Goal: Information Seeking & Learning: Find specific fact

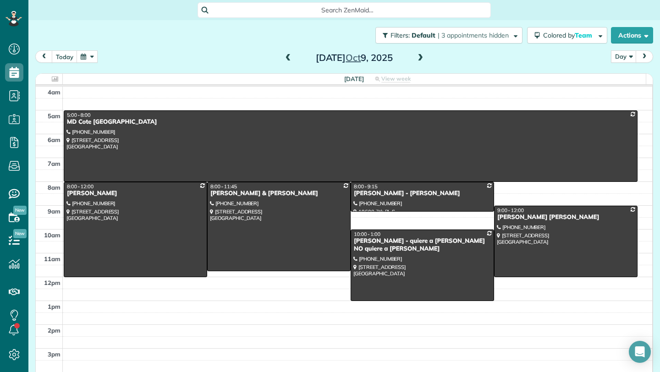
scroll to position [4, 4]
click at [231, 153] on div at bounding box center [350, 146] width 573 height 71
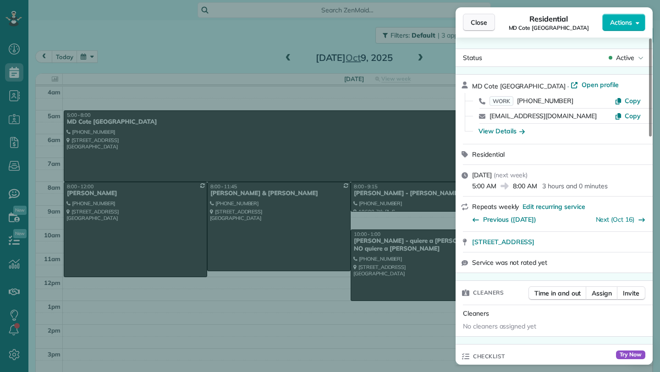
click at [488, 20] on button "Close" at bounding box center [479, 22] width 32 height 17
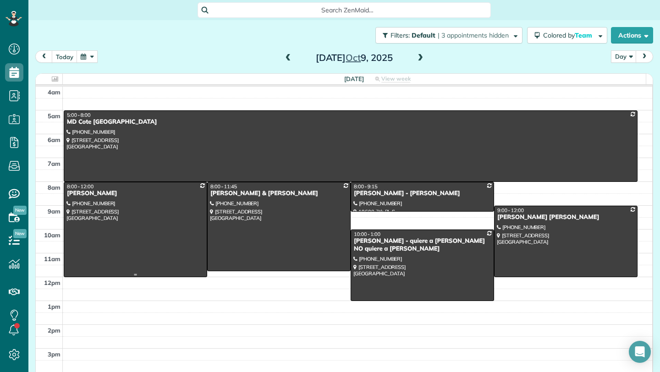
click at [160, 206] on div at bounding box center [135, 229] width 142 height 94
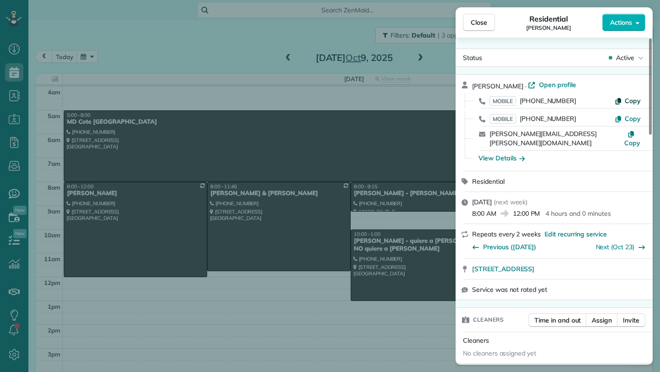
click at [628, 102] on span "Copy" at bounding box center [632, 101] width 16 height 8
drag, startPoint x: 469, startPoint y: 260, endPoint x: 613, endPoint y: 261, distance: 144.8
click at [613, 261] on div "5110 NE 184th ST Lake Forest Park WA 98155 Open in maps Open in maps" at bounding box center [553, 269] width 197 height 20
click at [502, 153] on div "View Details" at bounding box center [501, 157] width 46 height 9
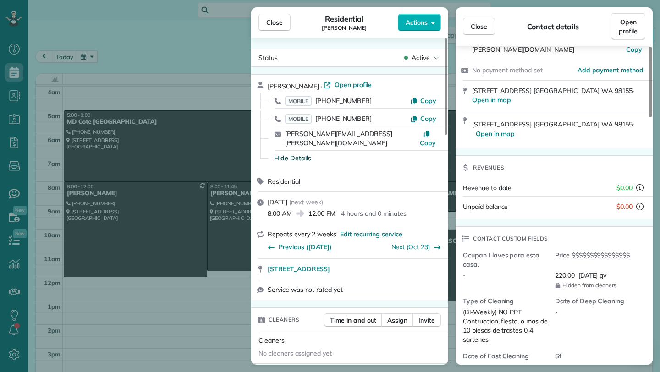
scroll to position [165, 0]
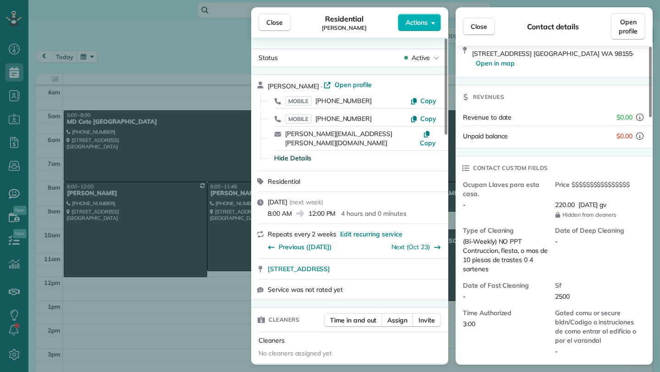
drag, startPoint x: 236, startPoint y: 88, endPoint x: 281, endPoint y: 98, distance: 46.5
click at [236, 89] on div "Close Residential Carolyn Birdsong Actions Status Active Carolyn Birdsong · Ope…" at bounding box center [330, 186] width 660 height 372
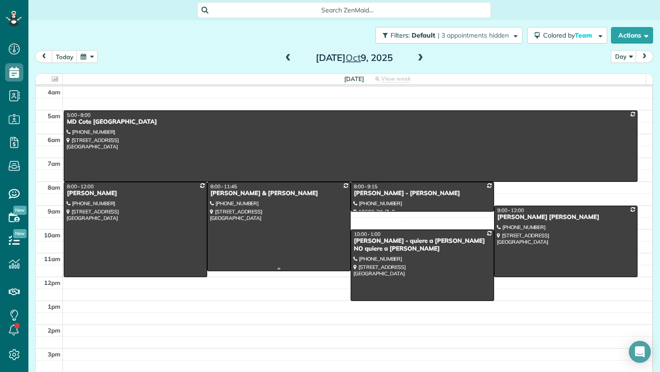
click at [267, 209] on div at bounding box center [278, 226] width 142 height 88
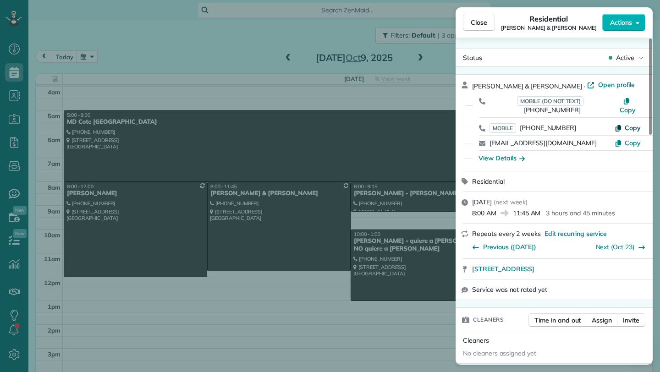
click at [634, 124] on span "Copy" at bounding box center [632, 128] width 16 height 8
drag, startPoint x: 470, startPoint y: 258, endPoint x: 616, endPoint y: 262, distance: 146.6
click at [616, 262] on div "17007 Southeast 224th Street Kent WA 98042 Open in maps Open in maps" at bounding box center [553, 269] width 197 height 20
click at [488, 24] on button "Close" at bounding box center [479, 22] width 32 height 17
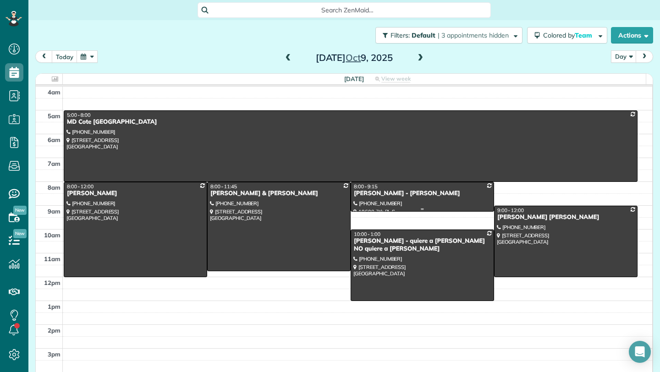
click at [423, 195] on div "Gayle Bramlage - Monica" at bounding box center [422, 194] width 138 height 8
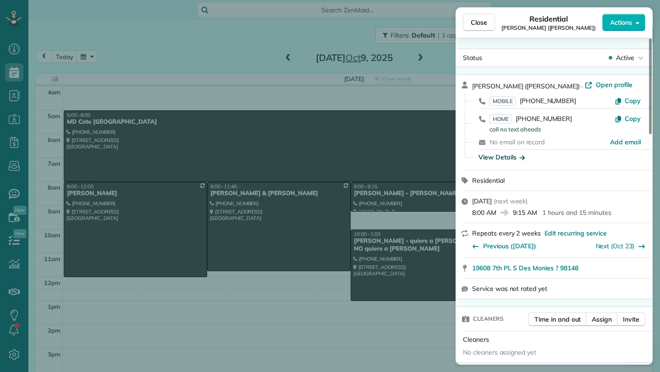
click at [504, 158] on div "View Details" at bounding box center [501, 157] width 46 height 9
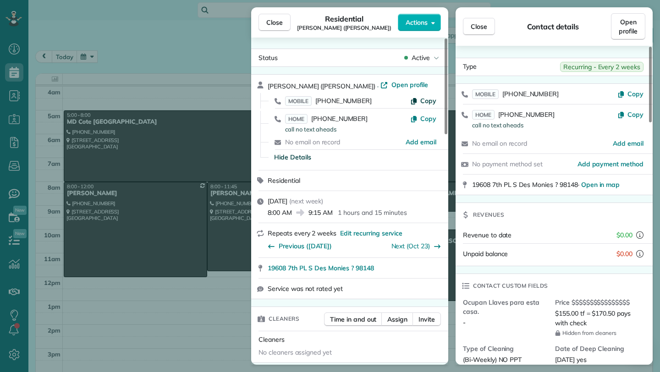
click at [425, 101] on span "Copy" at bounding box center [428, 101] width 16 height 8
click at [423, 113] on div "HOME (206) 824-6529 call no text aheads Copy" at bounding box center [355, 122] width 175 height 23
click at [423, 118] on span "Copy" at bounding box center [428, 119] width 16 height 8
drag, startPoint x: 265, startPoint y: 267, endPoint x: 378, endPoint y: 271, distance: 113.2
click at [378, 271] on div "19608 7th PL S Des Monies ? 98148 Open in maps Open in maps" at bounding box center [349, 268] width 197 height 20
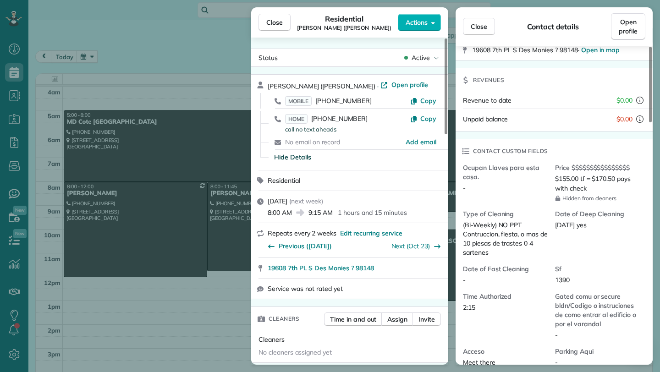
scroll to position [191, 0]
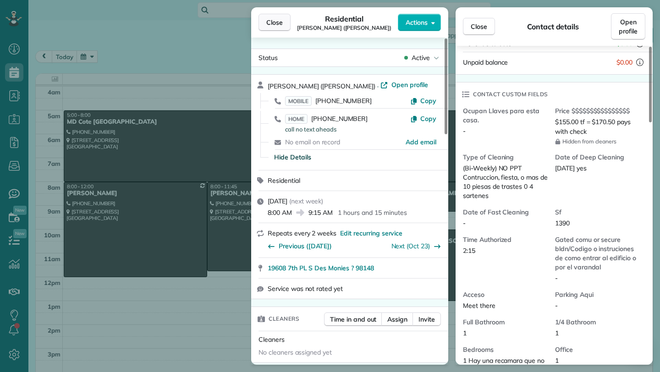
click at [283, 25] on button "Close" at bounding box center [274, 22] width 32 height 17
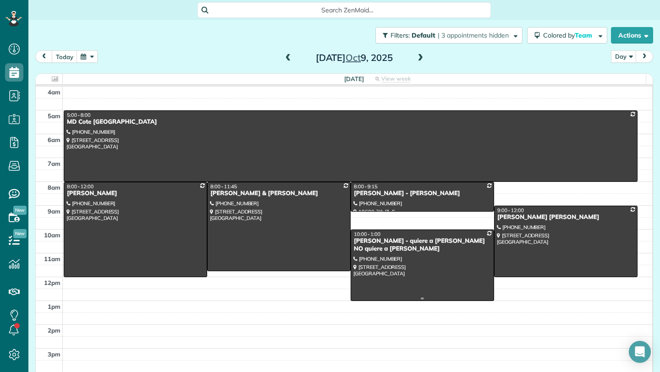
click at [409, 259] on div at bounding box center [422, 265] width 142 height 71
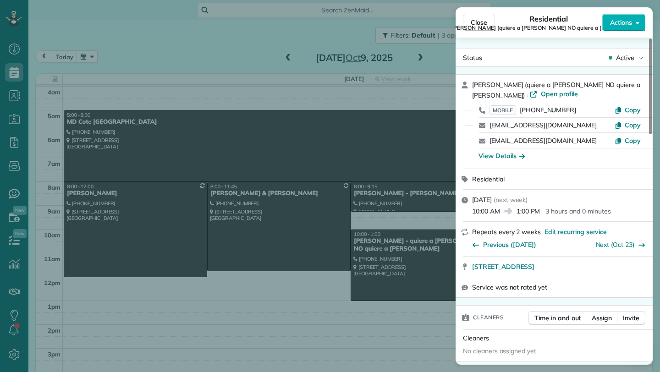
click at [497, 156] on div "View Details" at bounding box center [501, 155] width 46 height 9
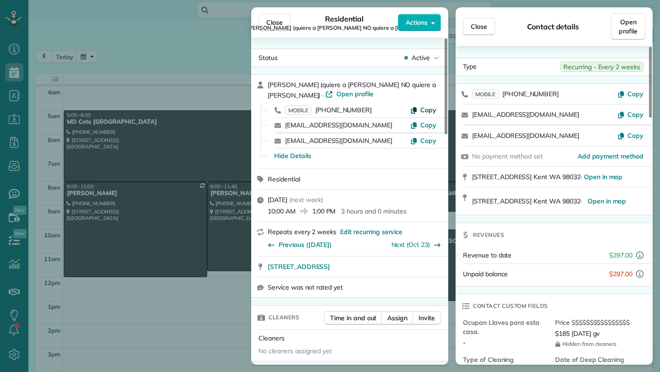
click at [417, 112] on icon "button" at bounding box center [413, 109] width 7 height 7
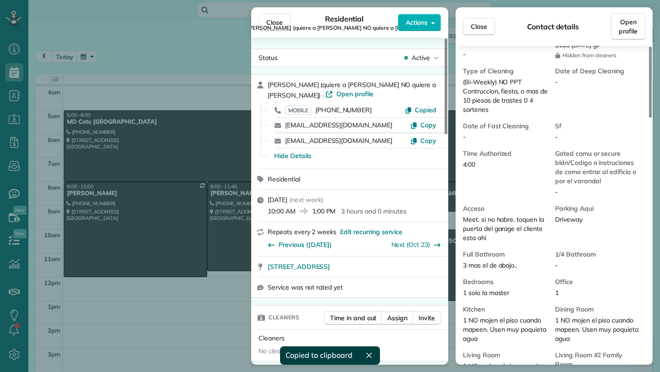
scroll to position [294, 0]
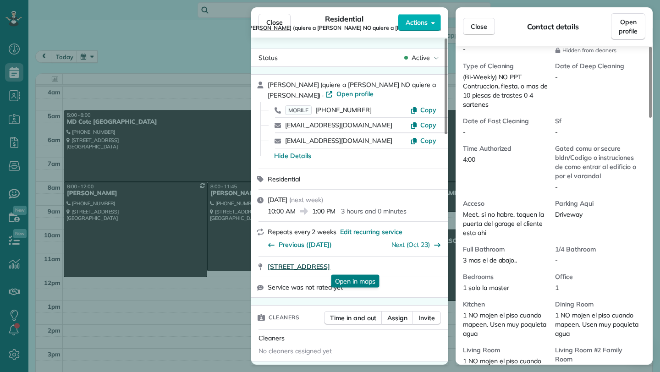
drag, startPoint x: 264, startPoint y: 265, endPoint x: 390, endPoint y: 267, distance: 126.4
click at [390, 267] on div "12511 SE 273rd Place Kent WA 98032 Open in maps Open in maps" at bounding box center [349, 267] width 197 height 20
click at [268, 25] on span "Close" at bounding box center [274, 22] width 16 height 9
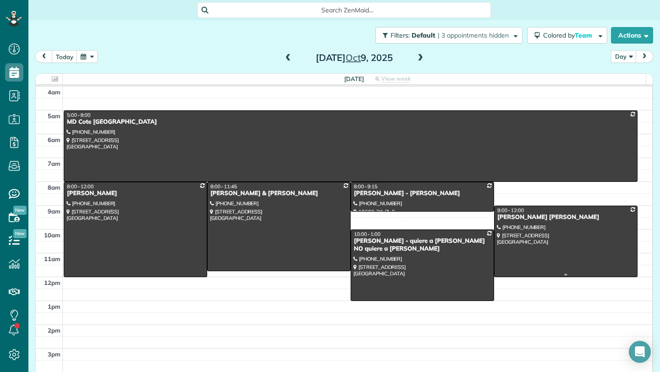
click at [561, 252] on div at bounding box center [565, 241] width 142 height 71
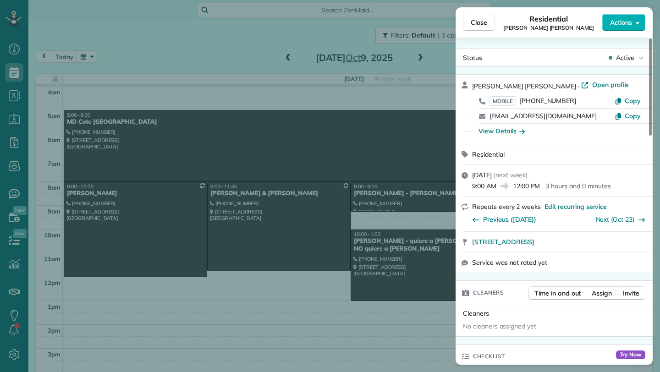
click at [508, 131] on div "View Details" at bounding box center [501, 130] width 46 height 9
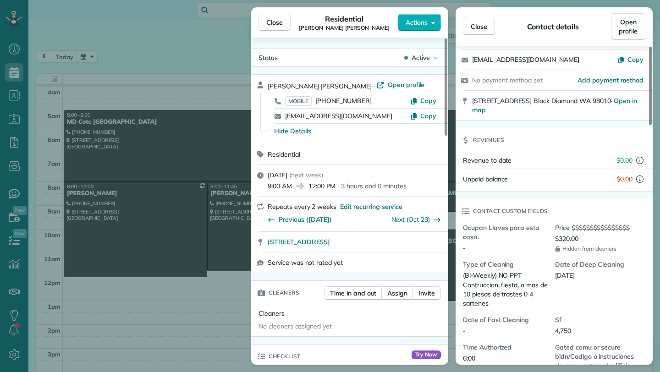
scroll to position [57, 0]
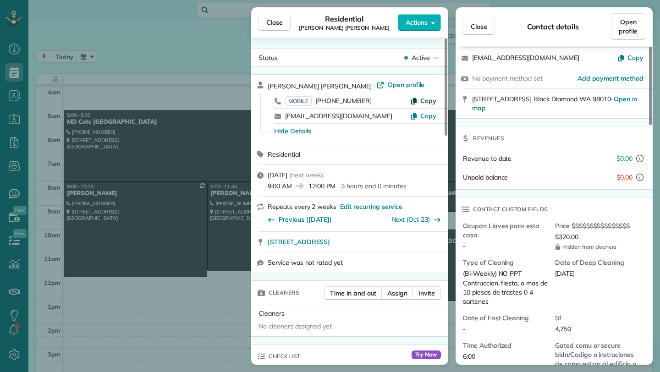
click at [421, 99] on span "Copy" at bounding box center [428, 101] width 16 height 8
drag, startPoint x: 264, startPoint y: 242, endPoint x: 373, endPoint y: 255, distance: 109.7
click at [373, 252] on div "28845 229th Avenue Southeast Black Diamond WA 98010 Open in maps Open in maps" at bounding box center [349, 242] width 197 height 20
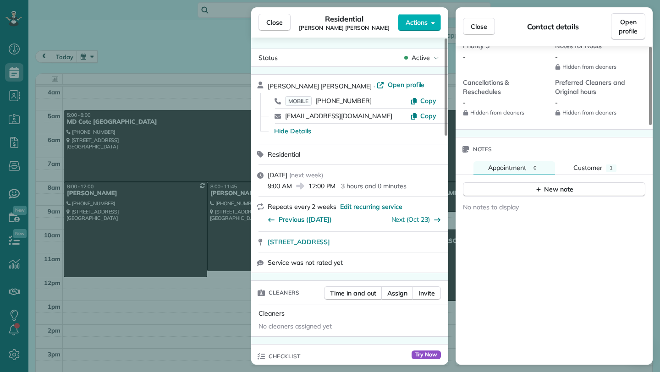
scroll to position [972, 0]
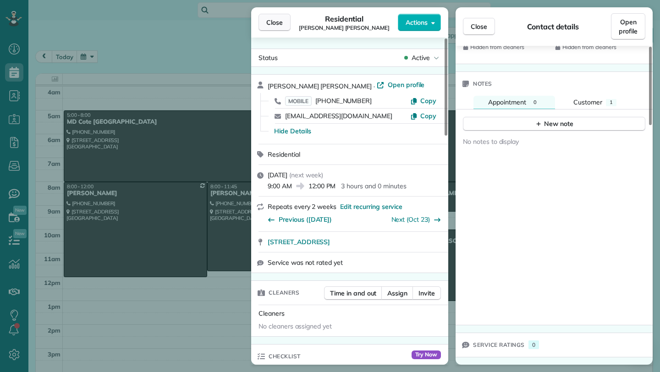
click at [274, 20] on span "Close" at bounding box center [274, 22] width 16 height 9
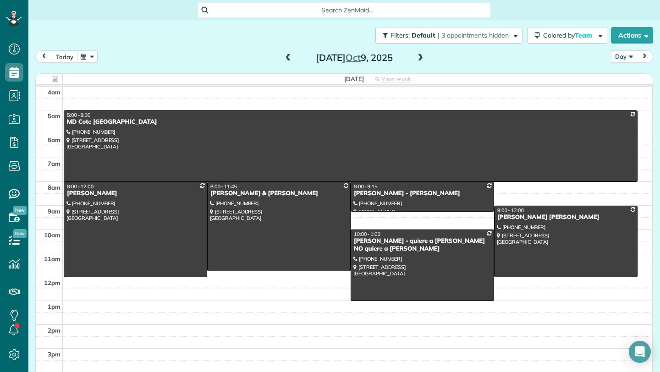
click at [72, 56] on button "today" at bounding box center [65, 56] width 26 height 12
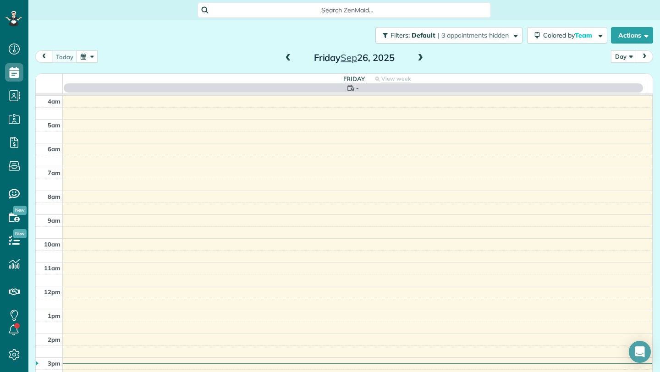
scroll to position [72, 0]
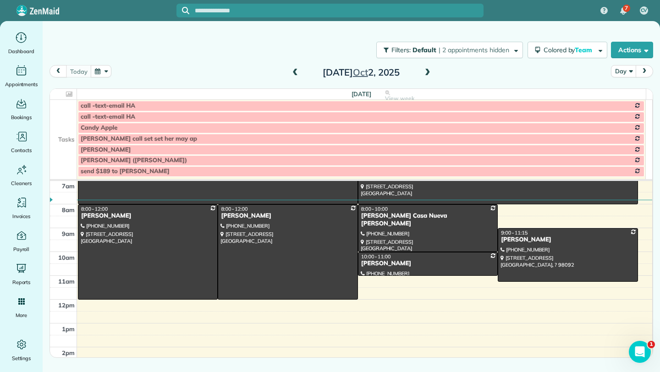
click at [66, 113] on td at bounding box center [63, 116] width 27 height 11
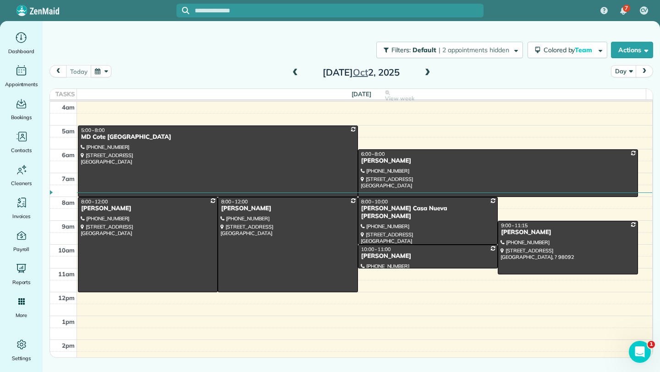
click at [427, 71] on span at bounding box center [427, 73] width 10 height 8
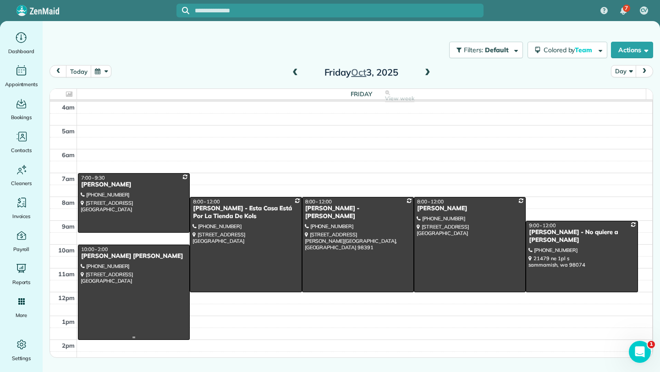
click at [131, 262] on div at bounding box center [133, 292] width 111 height 94
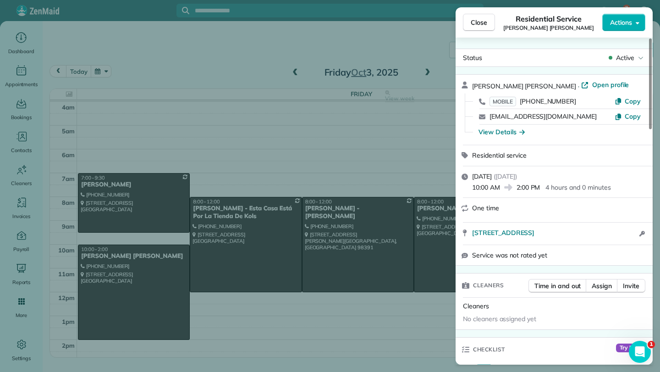
click at [490, 133] on div "View Details" at bounding box center [501, 131] width 46 height 9
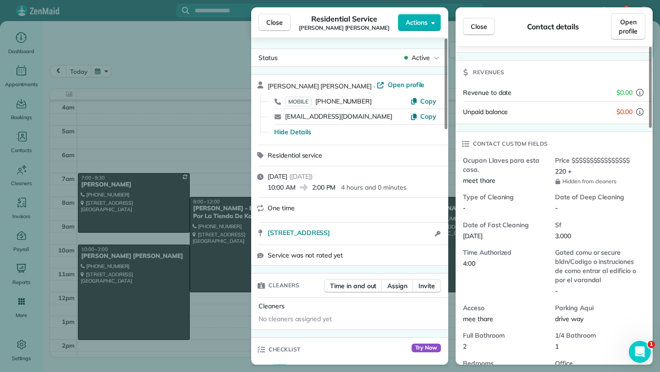
scroll to position [128, 0]
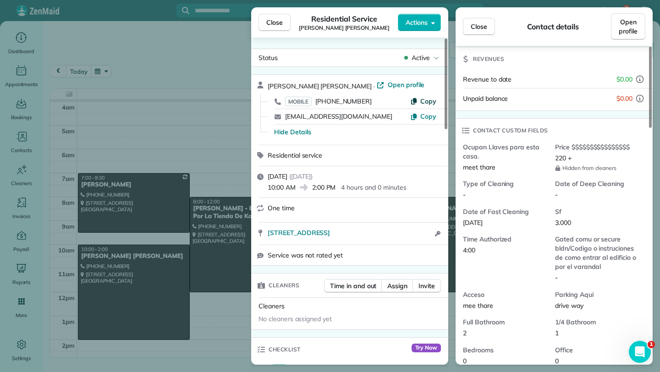
click at [420, 101] on button "Copy" at bounding box center [423, 101] width 26 height 9
drag, startPoint x: 264, startPoint y: 228, endPoint x: 407, endPoint y: 234, distance: 143.1
click at [407, 234] on div "[STREET_ADDRESS] Open in maps Open in maps Open access information" at bounding box center [349, 234] width 197 height 22
copy span "[STREET_ADDRESS]"
click at [275, 22] on span "Close" at bounding box center [274, 22] width 16 height 9
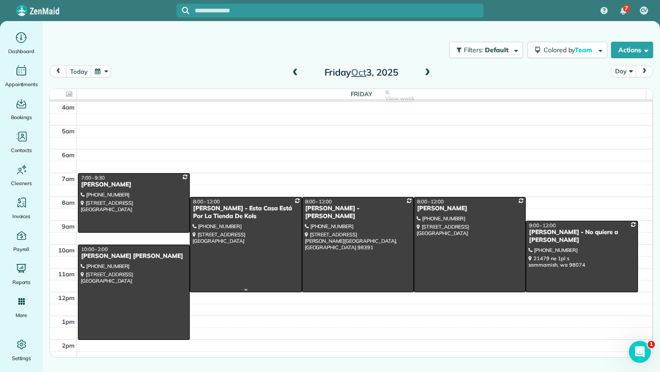
click at [241, 224] on div at bounding box center [245, 244] width 111 height 94
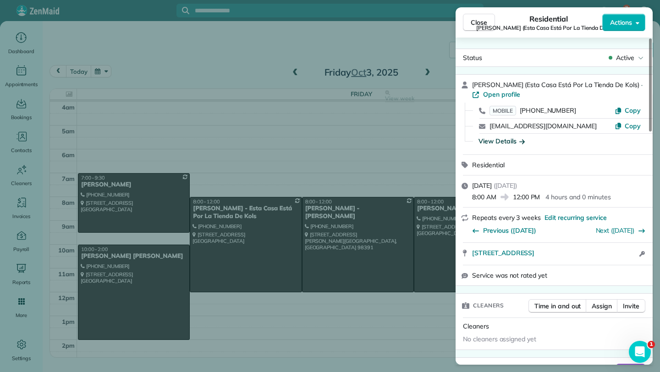
click at [497, 138] on div "View Details" at bounding box center [501, 140] width 46 height 9
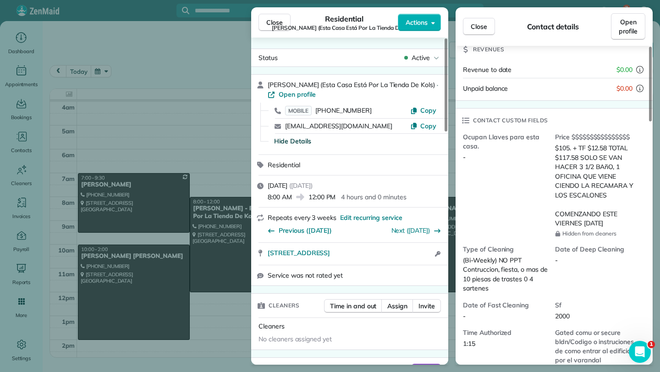
scroll to position [294, 0]
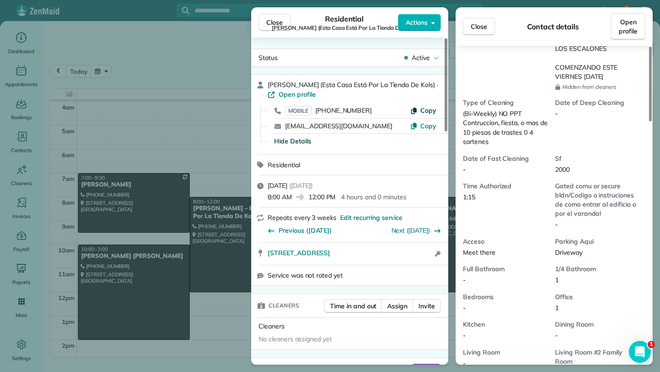
click at [416, 110] on icon "button" at bounding box center [413, 111] width 5 height 6
drag, startPoint x: 265, startPoint y: 247, endPoint x: 425, endPoint y: 254, distance: 160.0
click at [425, 254] on div "[STREET_ADDRESS] Open in maps Open in maps Open access information" at bounding box center [349, 254] width 197 height 22
copy span "[STREET_ADDRESS]"
click at [274, 22] on span "Close" at bounding box center [274, 22] width 16 height 9
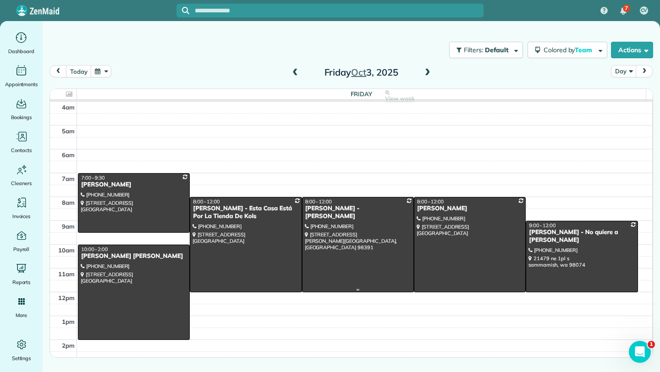
click at [341, 247] on div at bounding box center [357, 244] width 111 height 94
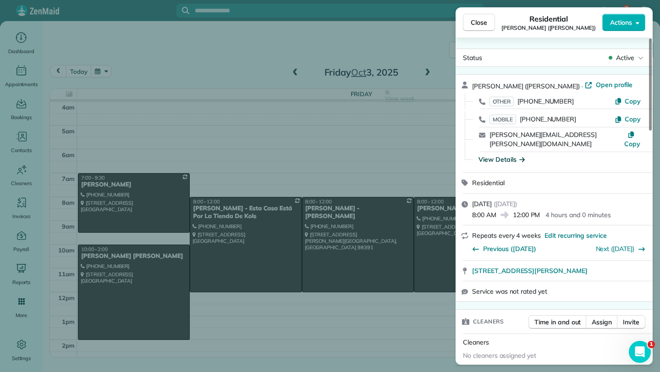
click at [491, 155] on div "View Details" at bounding box center [501, 159] width 46 height 9
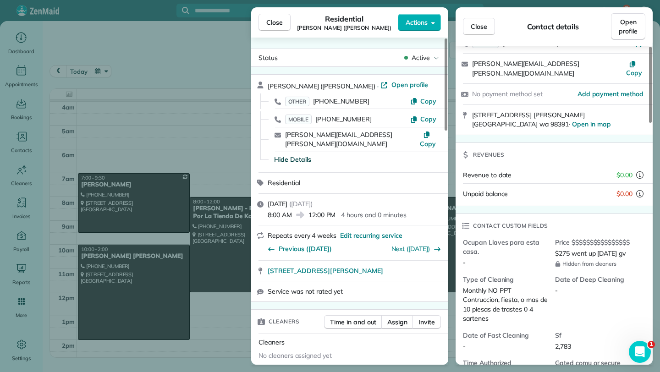
scroll to position [89, 0]
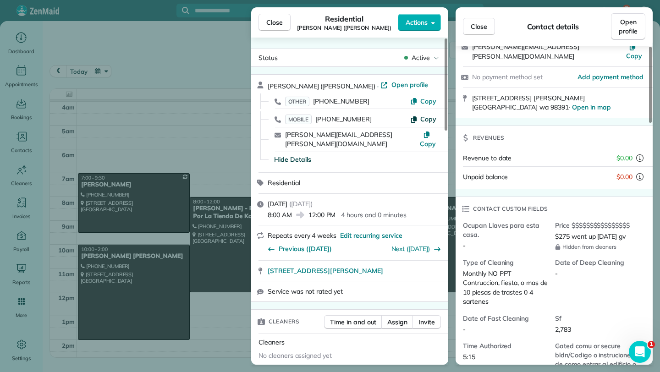
click at [417, 117] on icon "button" at bounding box center [413, 118] width 7 height 7
drag, startPoint x: 263, startPoint y: 259, endPoint x: 400, endPoint y: 262, distance: 136.5
click at [400, 262] on div "[STREET_ADDRESS][PERSON_NAME] Open in maps Open in maps" at bounding box center [349, 271] width 197 height 20
copy span "[STREET_ADDRESS][PERSON_NAME]"
click at [273, 23] on span "Close" at bounding box center [274, 22] width 16 height 9
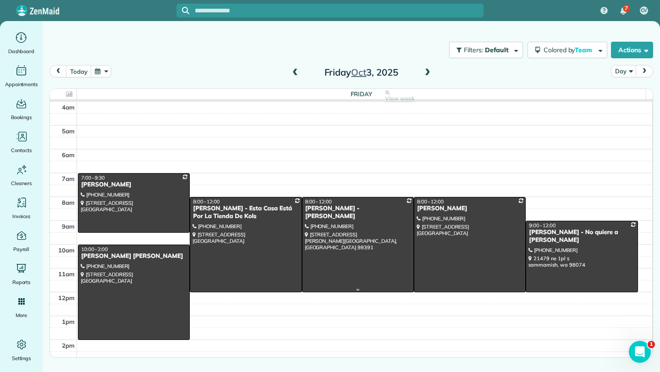
click at [349, 244] on div at bounding box center [357, 244] width 111 height 94
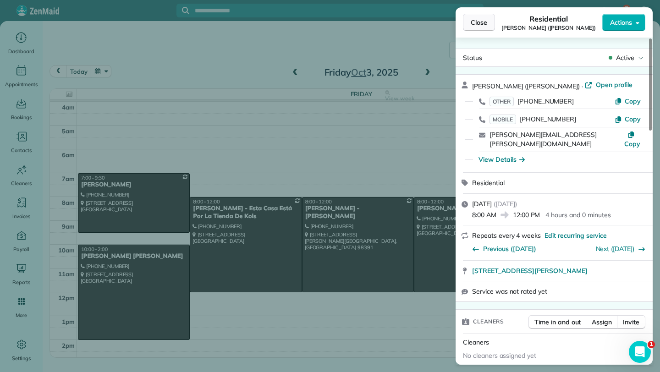
click at [484, 19] on span "Close" at bounding box center [478, 22] width 16 height 9
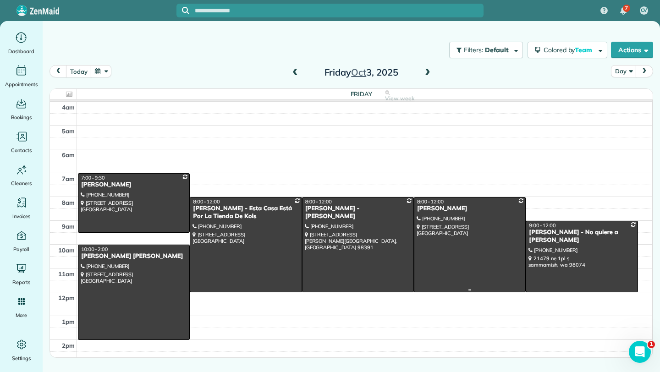
click at [444, 232] on div at bounding box center [469, 244] width 111 height 94
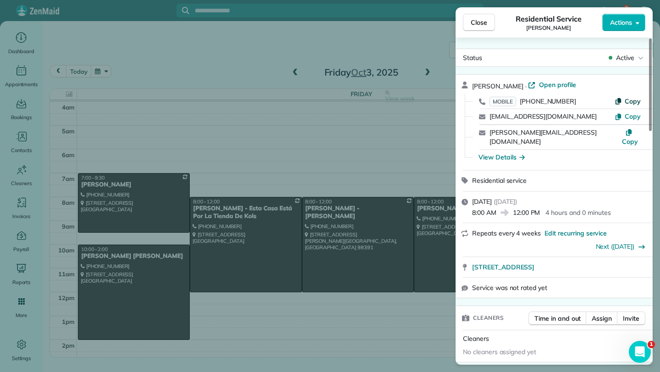
click at [630, 103] on span "Copy" at bounding box center [632, 101] width 16 height 8
click at [492, 153] on div "View Details" at bounding box center [501, 157] width 46 height 9
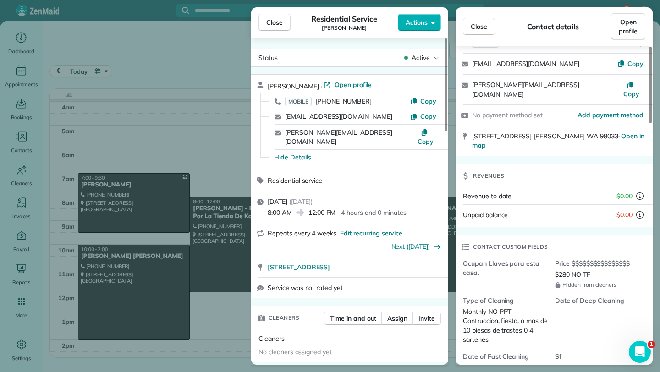
scroll to position [115, 0]
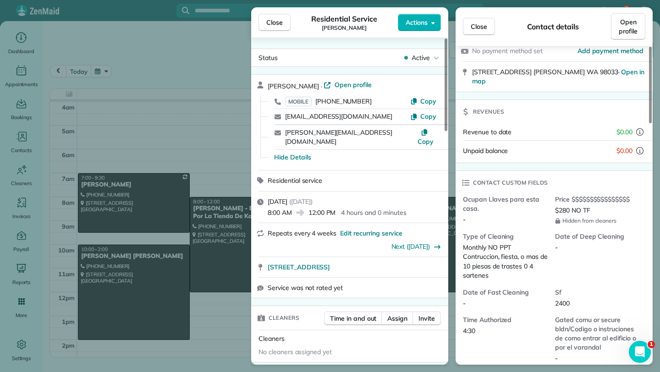
click at [264, 257] on div "[STREET_ADDRESS]" at bounding box center [349, 267] width 197 height 20
drag, startPoint x: 265, startPoint y: 257, endPoint x: 377, endPoint y: 256, distance: 112.7
click at [377, 257] on div "[STREET_ADDRESS] Open in maps Open in maps" at bounding box center [349, 267] width 197 height 20
copy span "[STREET_ADDRESS]"
click at [279, 23] on span "Close" at bounding box center [274, 22] width 16 height 9
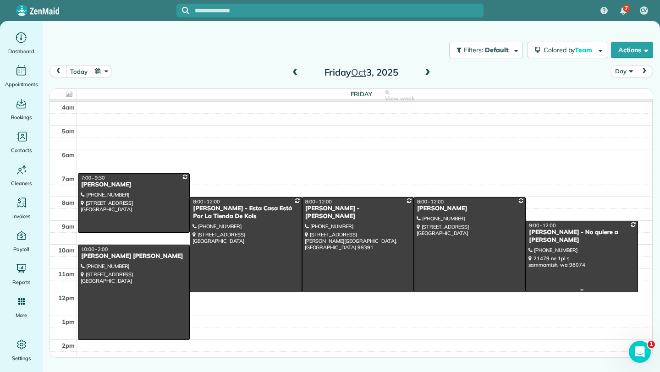
click at [551, 248] on div at bounding box center [581, 256] width 111 height 71
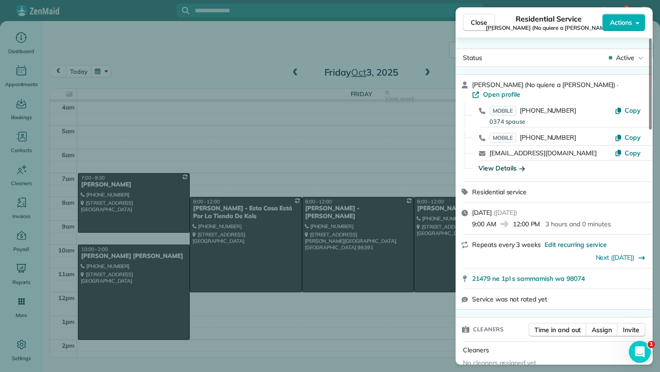
click at [498, 164] on div "View Details" at bounding box center [501, 168] width 46 height 9
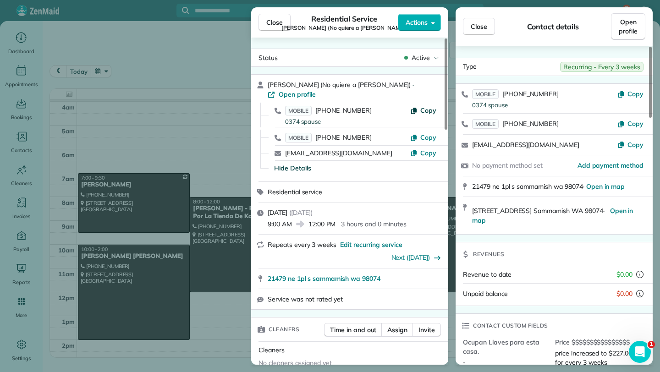
click at [421, 106] on span "Copy" at bounding box center [428, 110] width 16 height 8
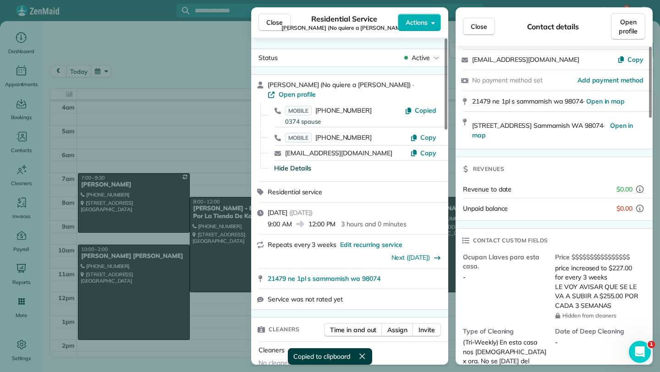
scroll to position [167, 0]
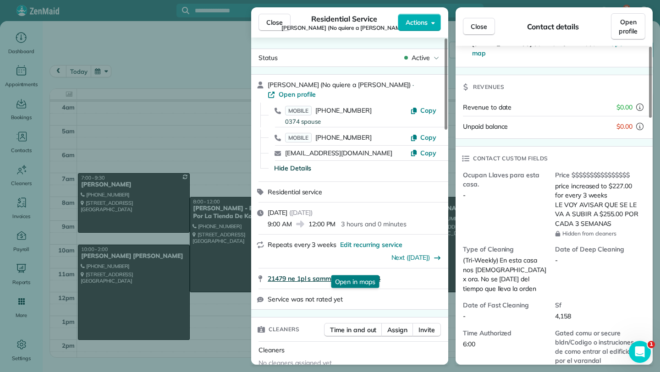
drag, startPoint x: 264, startPoint y: 267, endPoint x: 390, endPoint y: 268, distance: 126.0
click at [390, 268] on div "21479 ne [STREET_ADDRESS] Open in maps Open in maps" at bounding box center [349, 278] width 197 height 20
copy span "21479 ne 1pl s sammamish wa 98074"
click at [286, 22] on button "Close" at bounding box center [274, 22] width 32 height 17
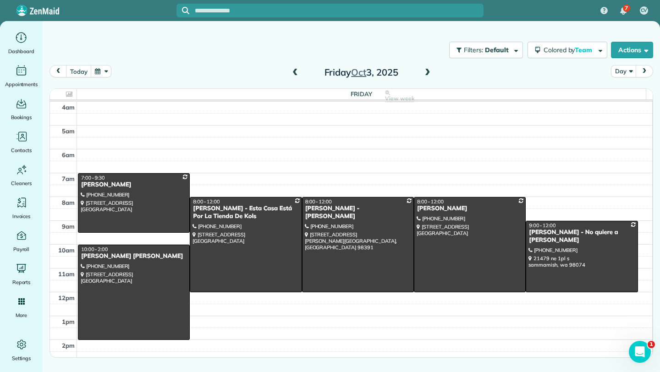
click at [286, 22] on div at bounding box center [330, 186] width 660 height 372
click at [430, 71] on span at bounding box center [427, 73] width 10 height 8
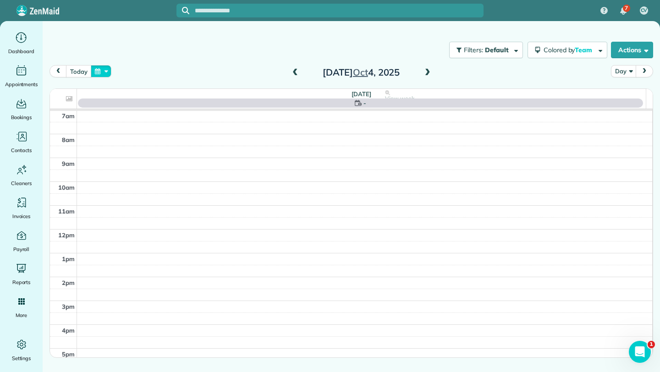
click at [102, 71] on button "button" at bounding box center [101, 71] width 21 height 12
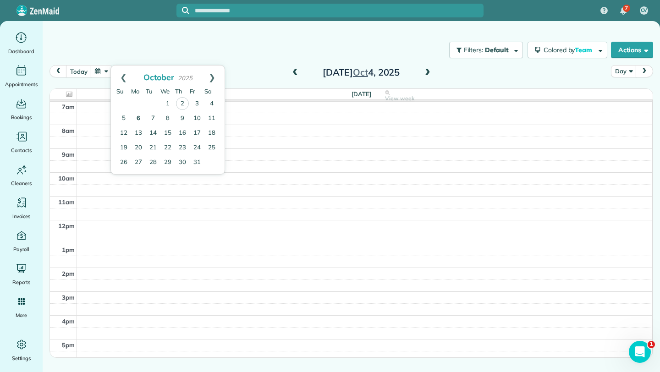
click at [139, 120] on link "6" at bounding box center [138, 118] width 15 height 15
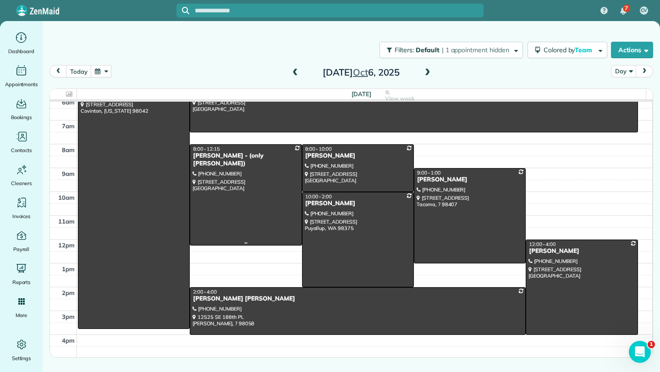
scroll to position [0, 0]
